Goal: Task Accomplishment & Management: Manage account settings

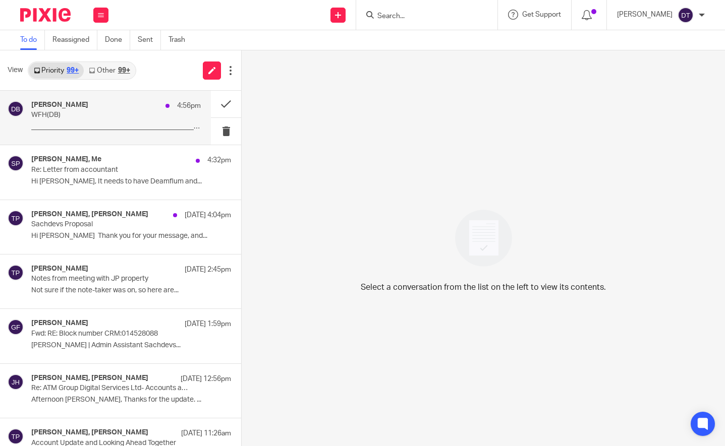
click at [107, 117] on p "WFH(DB)" at bounding box center [99, 115] width 136 height 9
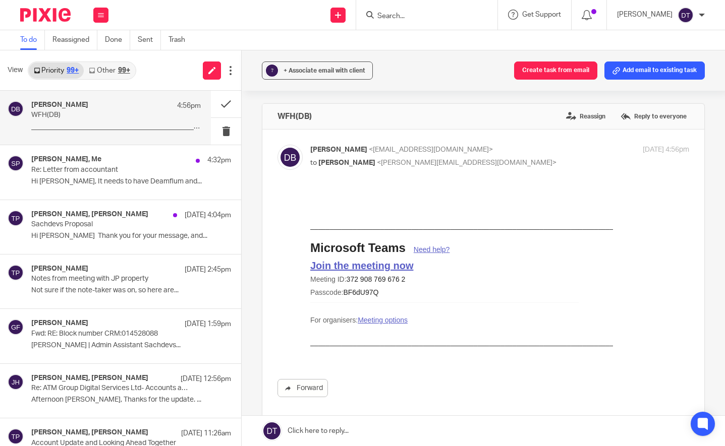
click at [111, 69] on link "Other 99+" at bounding box center [109, 71] width 51 height 16
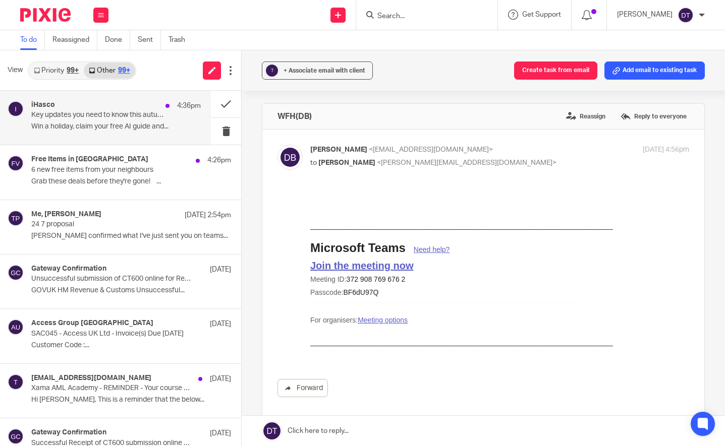
click at [96, 123] on p "Win a holiday, claim your free AI guide and..." at bounding box center [115, 127] width 169 height 9
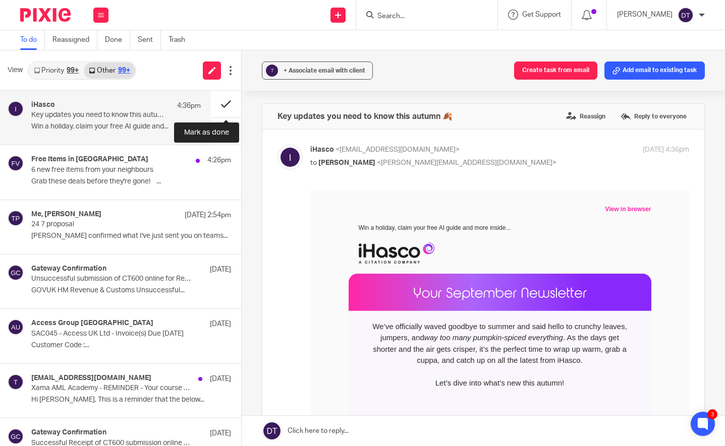
click at [222, 105] on button at bounding box center [226, 104] width 30 height 27
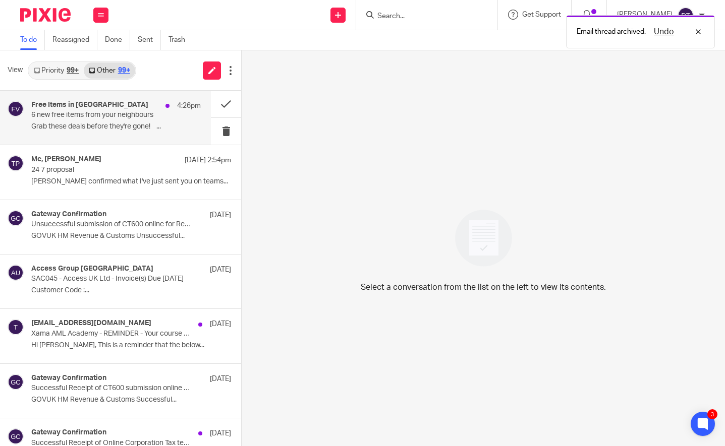
click at [82, 119] on p "6 new free items from your neighbours" at bounding box center [99, 115] width 136 height 9
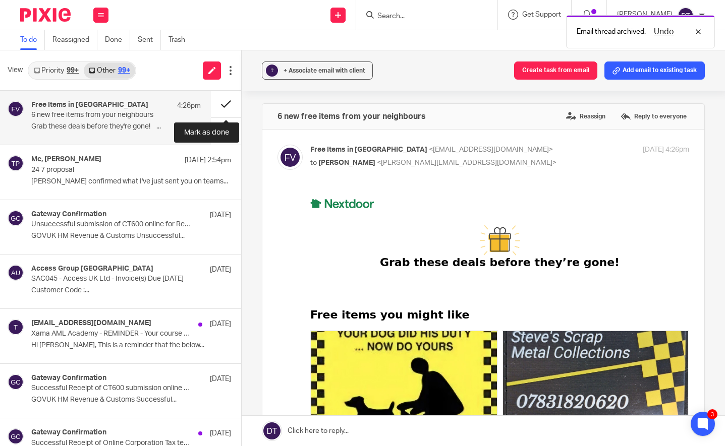
click at [236, 96] on button at bounding box center [226, 104] width 30 height 27
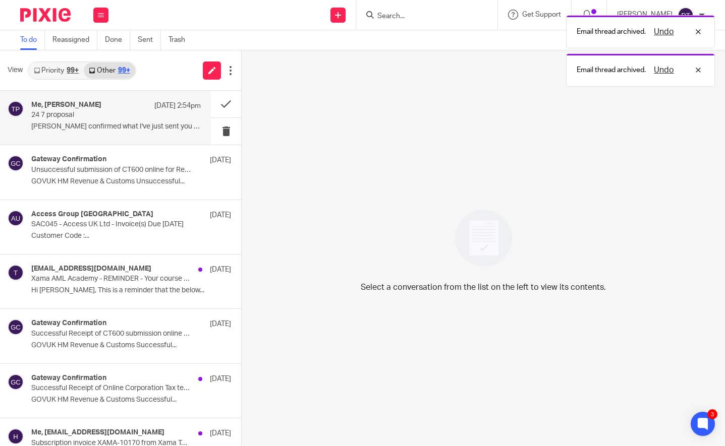
click at [118, 125] on p "Arun confirmed what I've just sent you on teams..." at bounding box center [115, 127] width 169 height 9
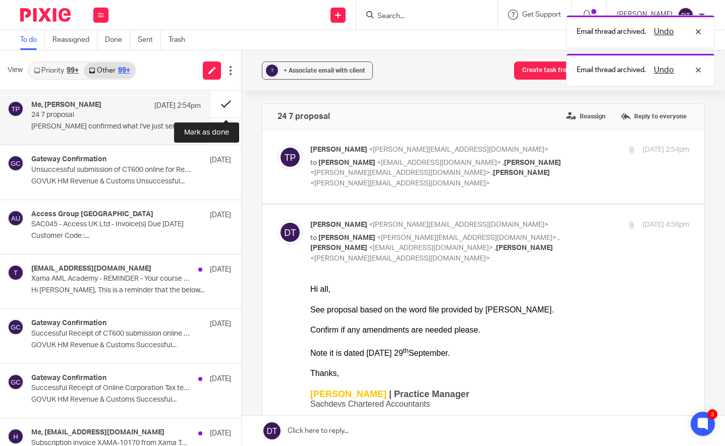
click at [218, 105] on button at bounding box center [226, 104] width 30 height 27
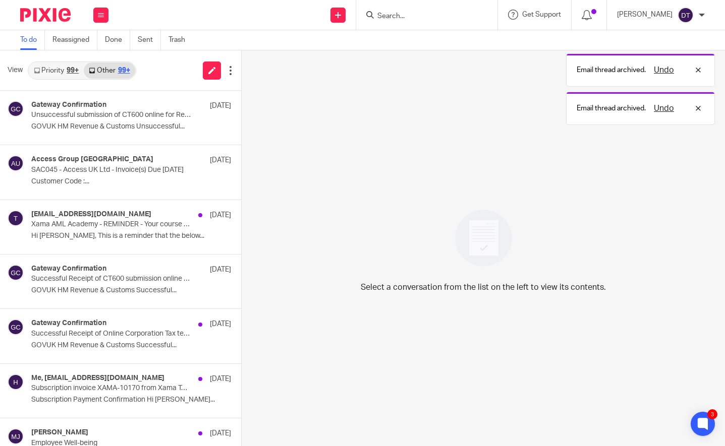
click at [60, 68] on link "Priority 99+" at bounding box center [56, 71] width 55 height 16
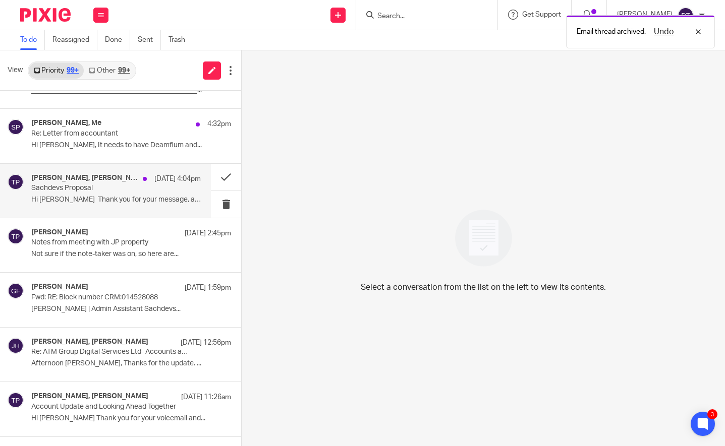
scroll to position [40, 0]
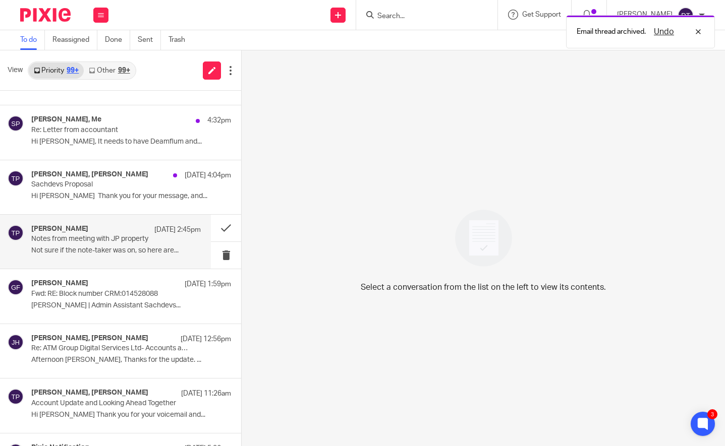
click at [106, 244] on div "Tina Pennycuick 25 Sep 2:45pm Notes from meeting with JP property Not sure if t…" at bounding box center [115, 242] width 169 height 34
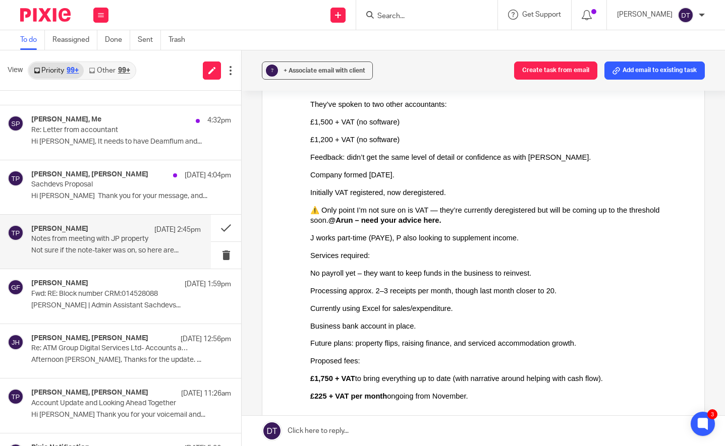
scroll to position [286, 0]
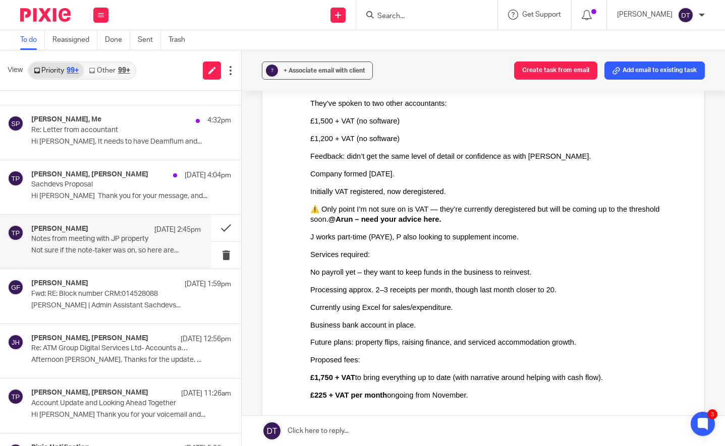
click at [453, 319] on ul "No payroll yet – they want to keep funds in the business to reinvest. Processin…" at bounding box center [499, 299] width 379 height 63
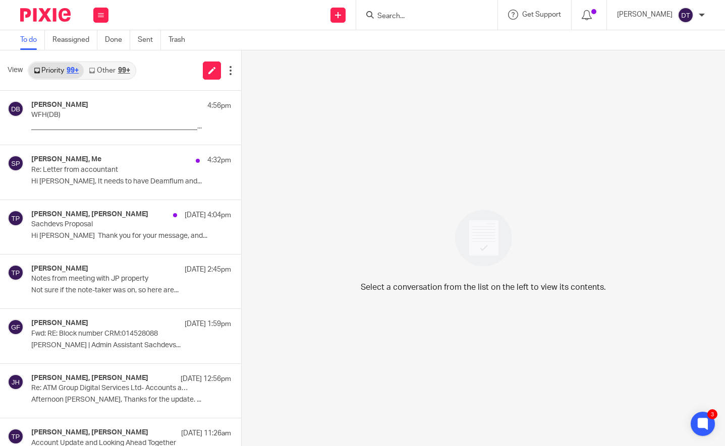
click at [104, 70] on link "Other 99+" at bounding box center [109, 71] width 51 height 16
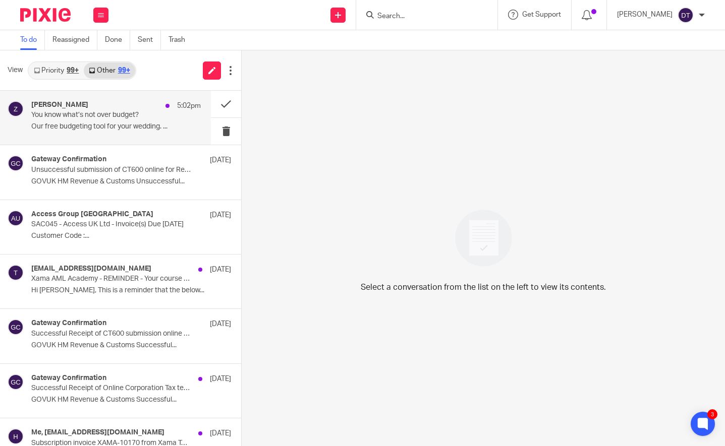
click at [104, 124] on p "Our free budgeting tool for your wedding. ..." at bounding box center [115, 127] width 169 height 9
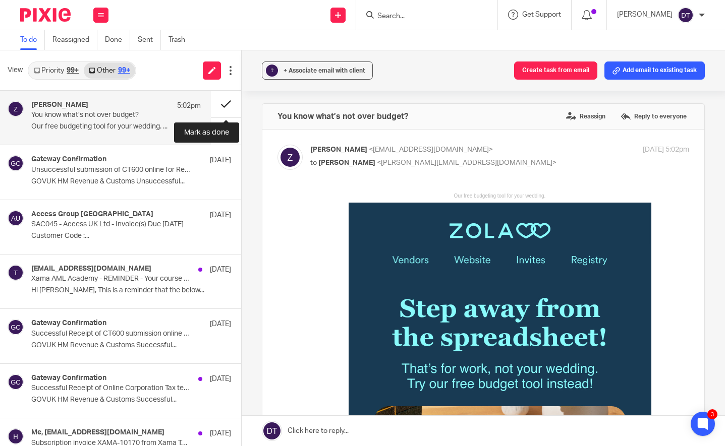
click at [222, 102] on button at bounding box center [226, 104] width 30 height 27
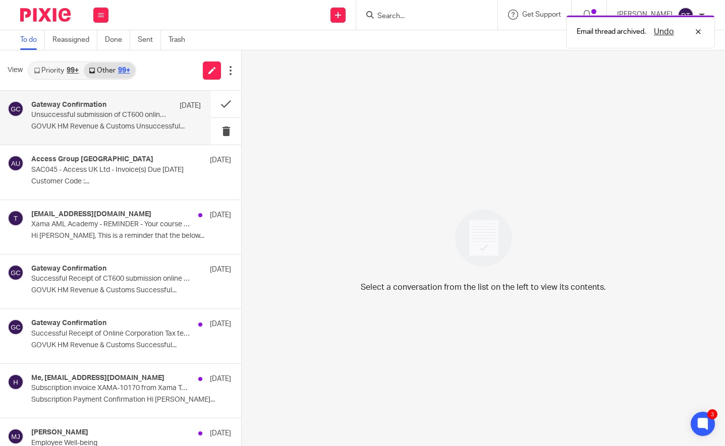
click at [144, 117] on p "Unsuccessful submission of CT600 online for Reference xxxxx27469" at bounding box center [99, 115] width 136 height 9
